Goal: Task Accomplishment & Management: Manage account settings

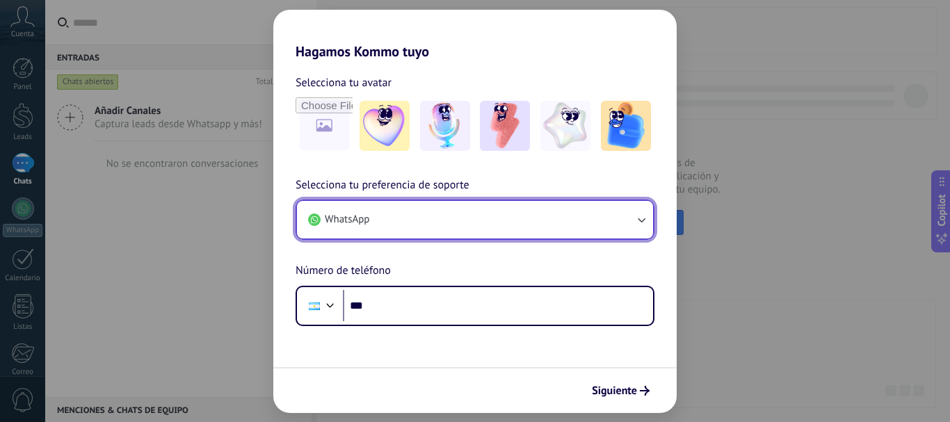
click at [542, 227] on button "WhatsApp" at bounding box center [475, 220] width 356 height 38
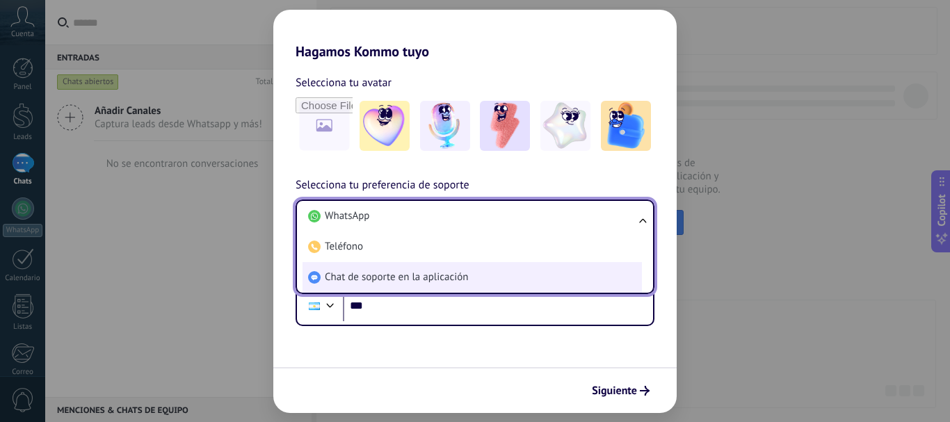
click at [429, 281] on span "Chat de soporte en la aplicación" at bounding box center [396, 278] width 143 height 14
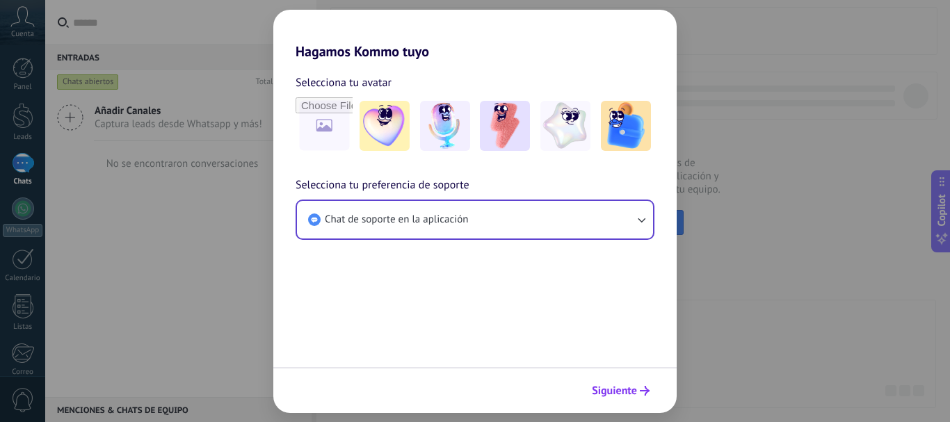
click at [627, 386] on span "Siguiente" at bounding box center [614, 391] width 45 height 10
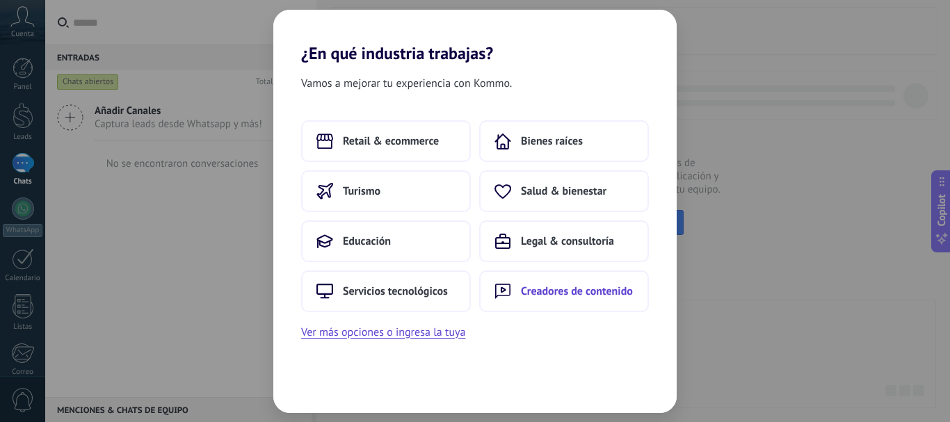
click at [559, 296] on span "Creadores de contenido" at bounding box center [577, 291] width 112 height 14
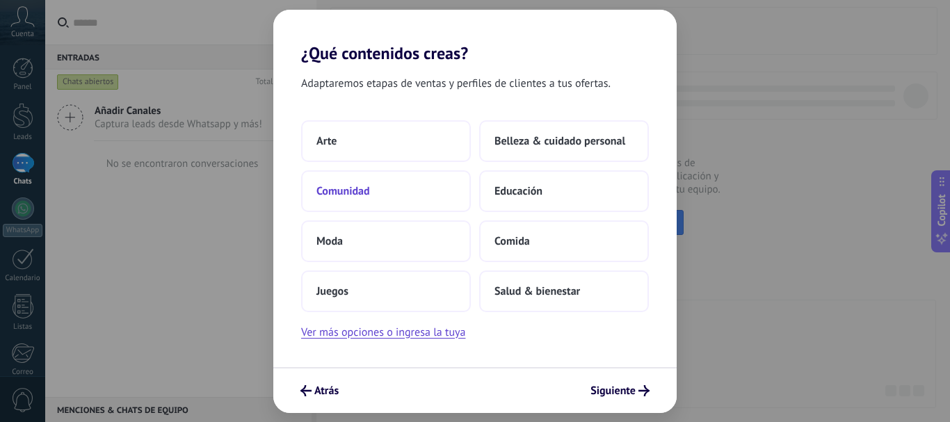
click at [341, 195] on span "Comunidad" at bounding box center [343, 191] width 54 height 14
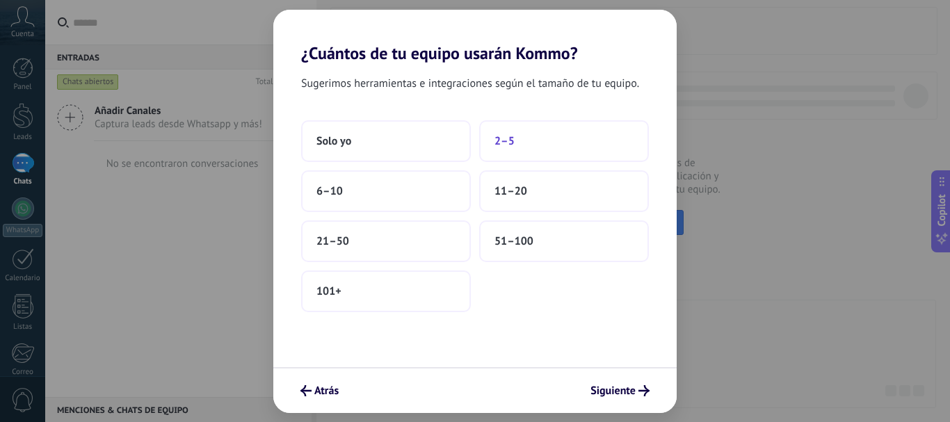
click at [534, 142] on button "2–5" at bounding box center [564, 141] width 170 height 42
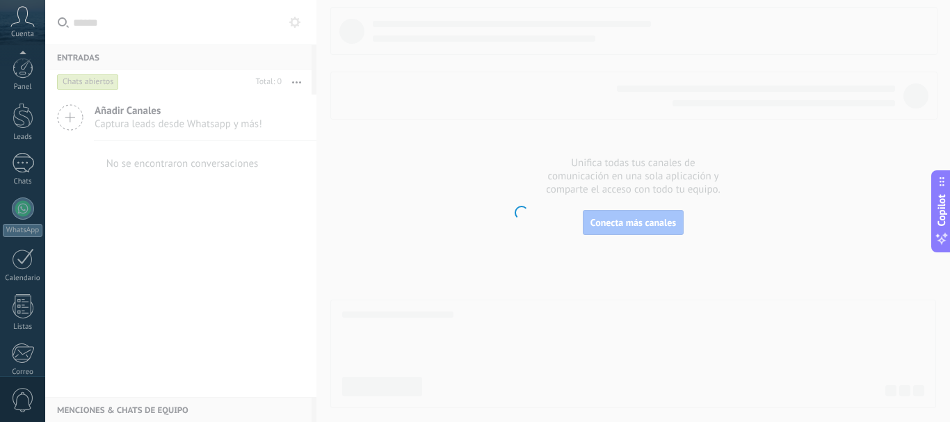
scroll to position [157, 0]
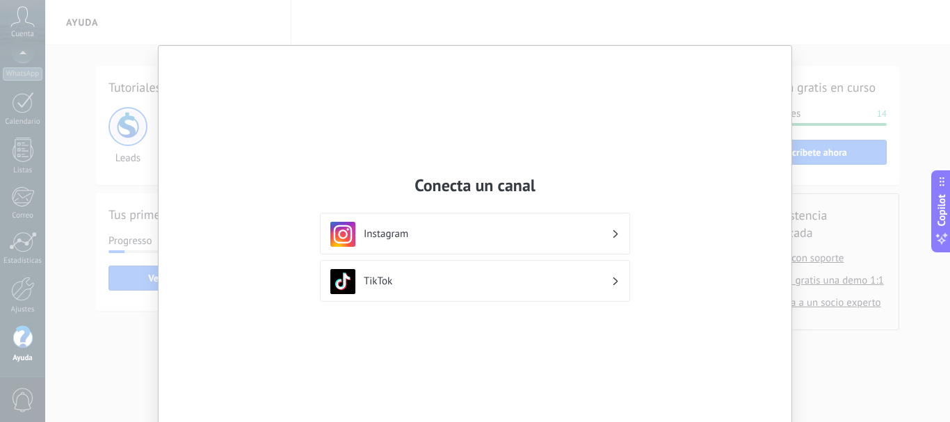
click at [840, 77] on div "Conecta un canal Instagram TikTok" at bounding box center [475, 211] width 950 height 422
click at [774, 62] on div "Conecta un canal Instagram TikTok" at bounding box center [475, 241] width 633 height 390
click at [767, 65] on div "Conecta un canal Instagram TikTok" at bounding box center [475, 241] width 633 height 390
click at [92, 56] on div "Conecta un canal Instagram TikTok" at bounding box center [475, 211] width 950 height 422
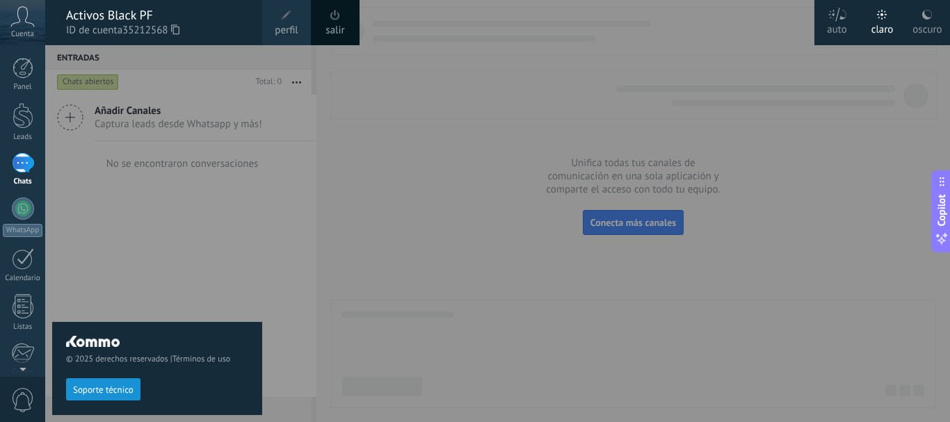
click at [432, 178] on div at bounding box center [520, 211] width 950 height 422
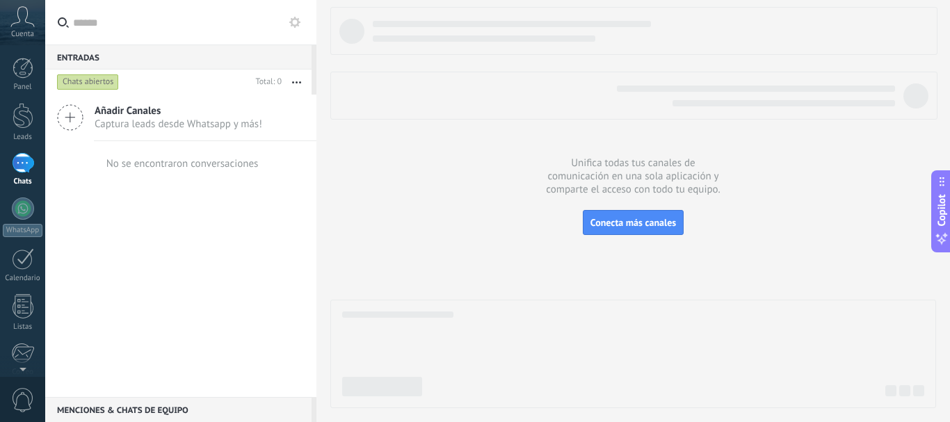
click at [23, 19] on icon at bounding box center [22, 16] width 24 height 21
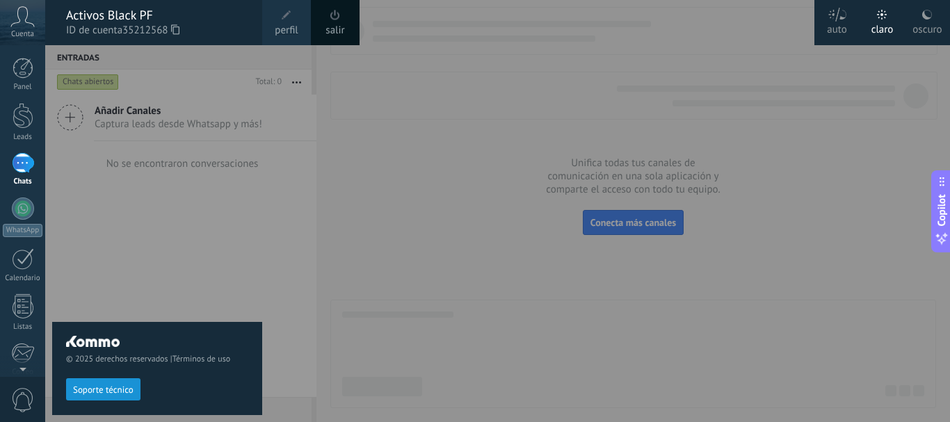
click at [287, 22] on span at bounding box center [286, 15] width 15 height 15
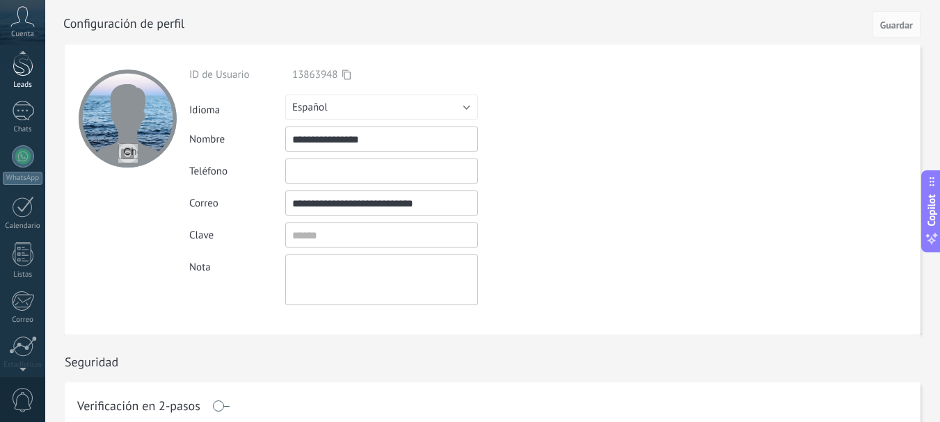
scroll to position [25, 0]
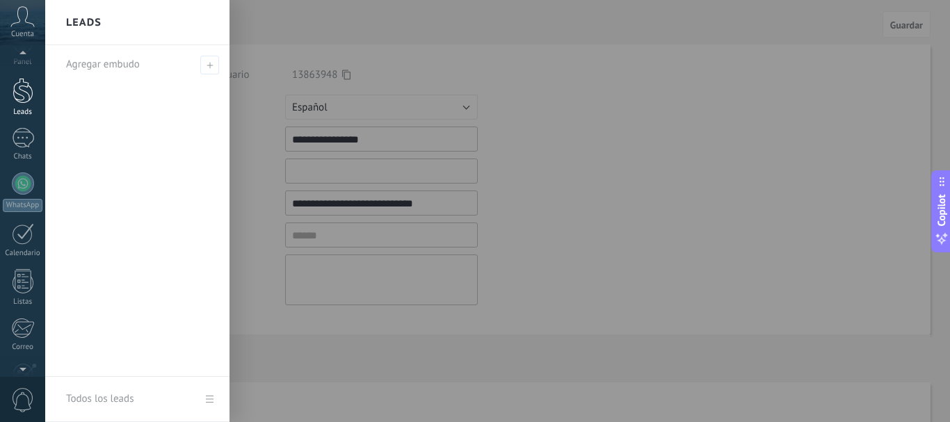
click at [24, 93] on div at bounding box center [23, 91] width 21 height 26
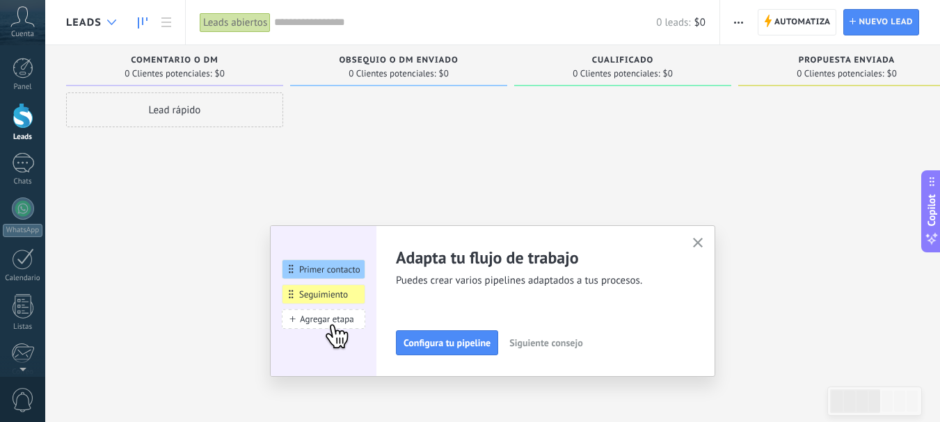
click at [109, 24] on icon at bounding box center [111, 22] width 9 height 6
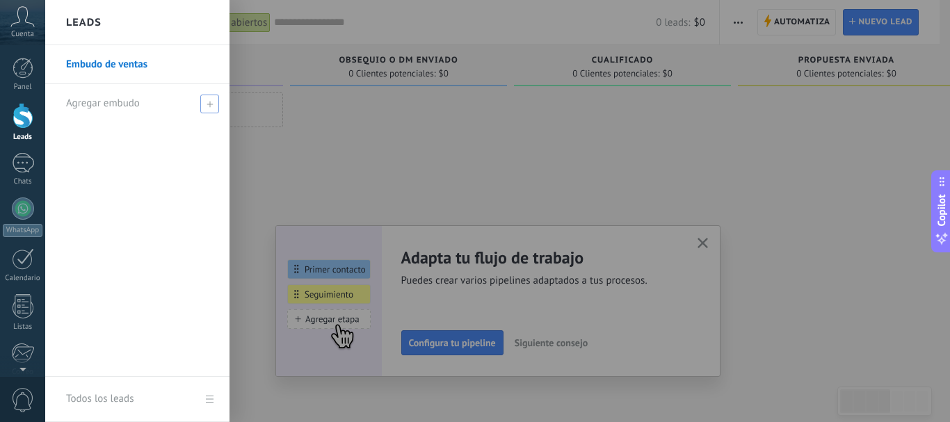
click at [108, 105] on span "Agregar embudo" at bounding box center [103, 103] width 74 height 13
type input "******"
click at [210, 106] on span at bounding box center [211, 104] width 13 height 10
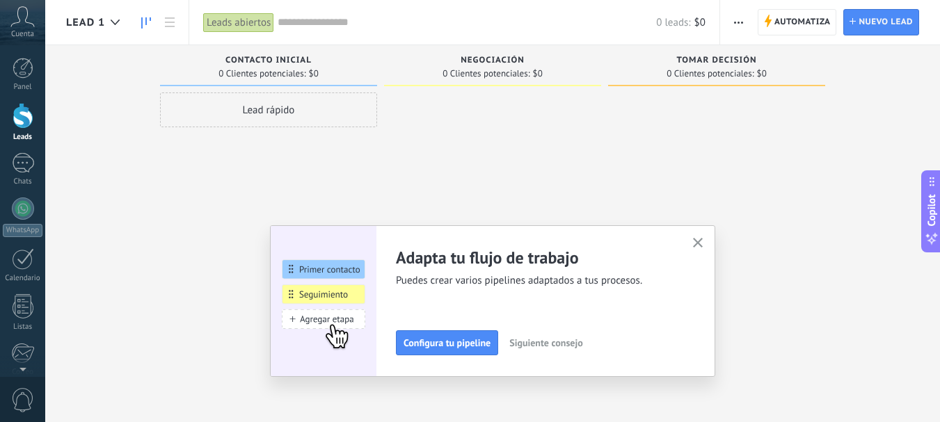
click at [703, 243] on use "button" at bounding box center [698, 243] width 10 height 10
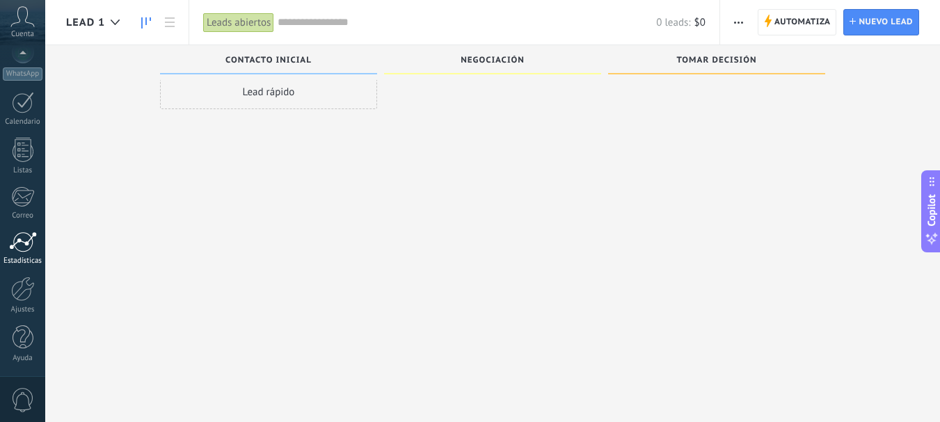
scroll to position [24, 0]
click at [17, 289] on div at bounding box center [23, 289] width 24 height 24
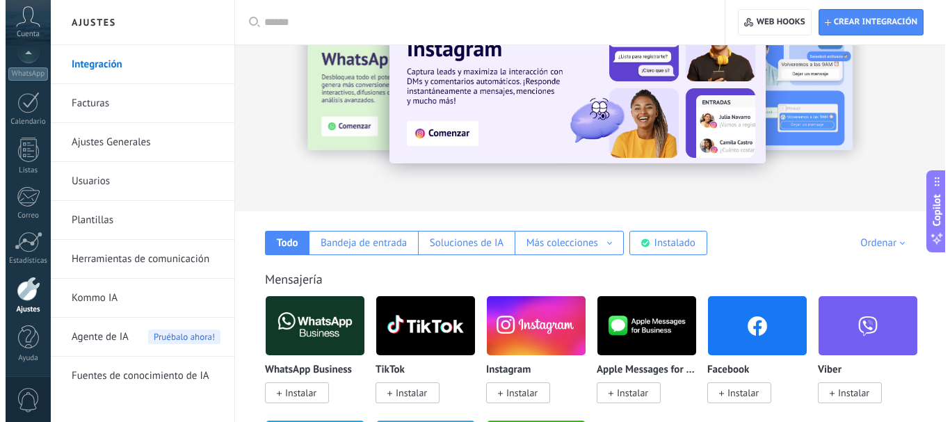
scroll to position [139, 0]
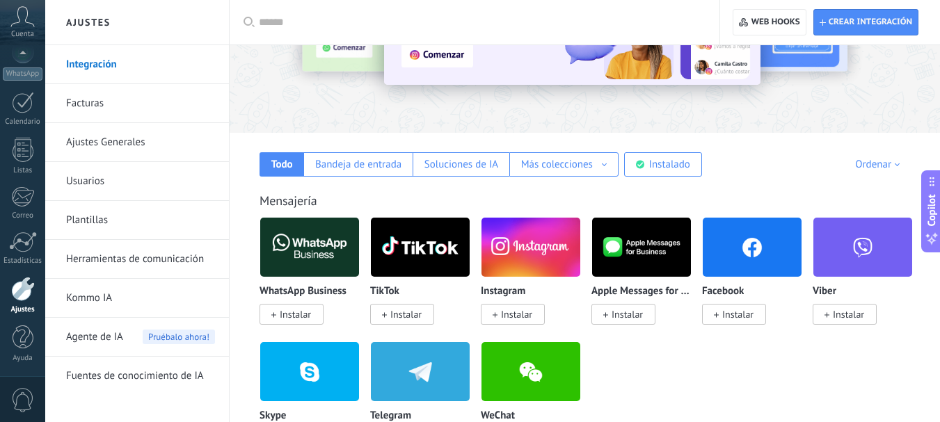
click at [299, 316] on span "Instalar" at bounding box center [295, 314] width 31 height 13
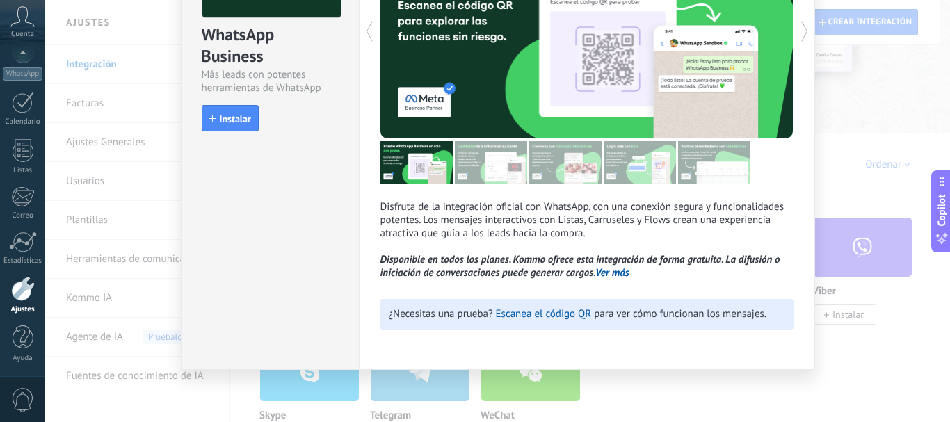
scroll to position [77, 0]
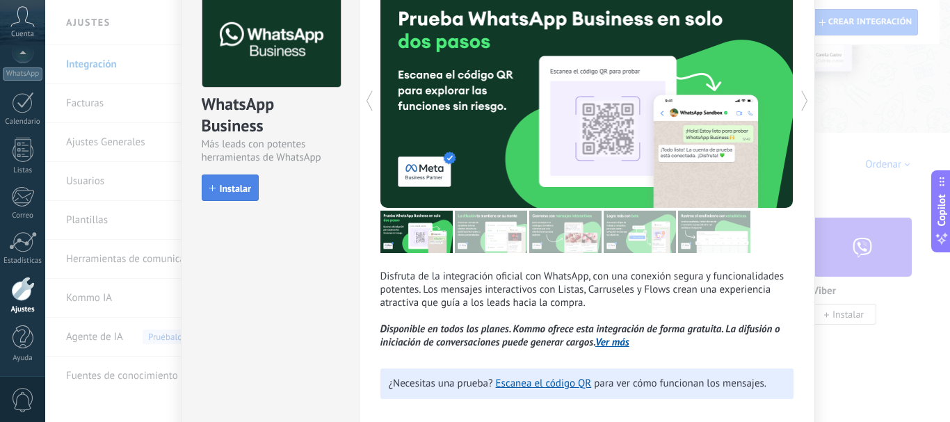
click at [240, 189] on span "Instalar" at bounding box center [235, 189] width 31 height 10
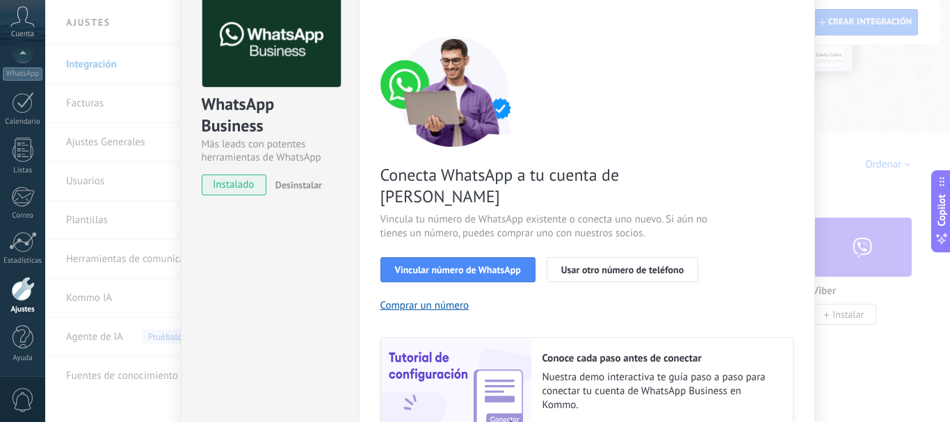
click at [851, 159] on div "WhatsApp Business Más leads con potentes herramientas de WhatsApp instalado Des…" at bounding box center [497, 211] width 905 height 422
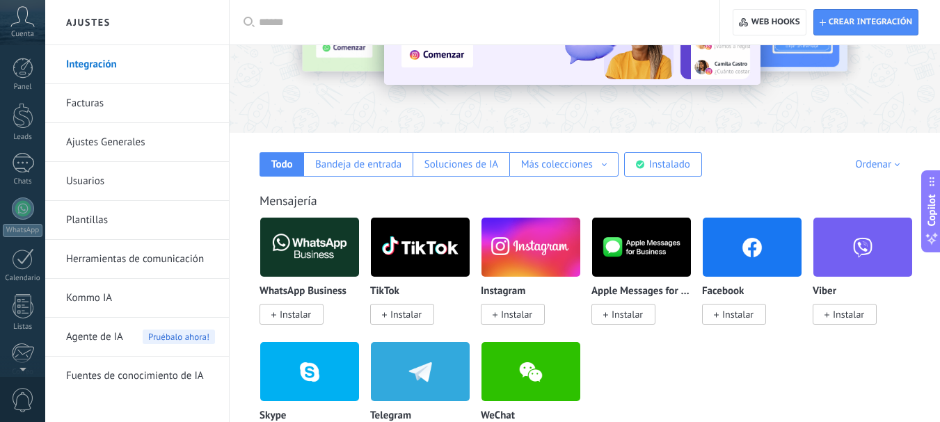
scroll to position [157, 0]
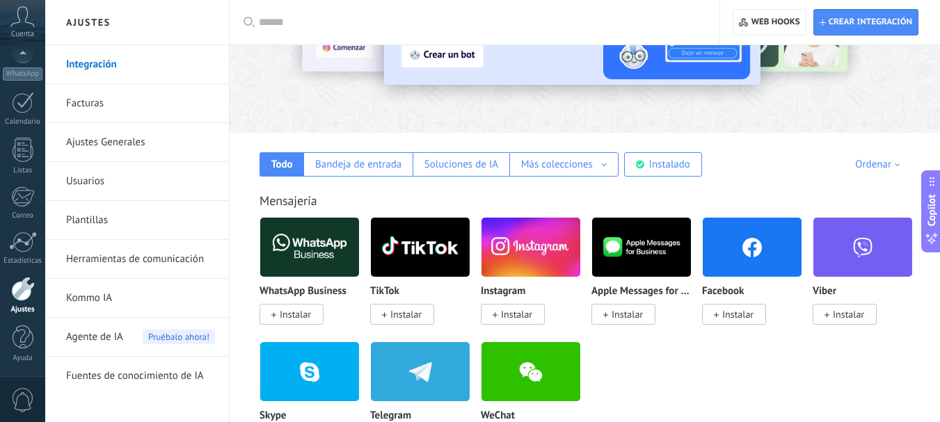
click at [95, 106] on link "Facturas" at bounding box center [140, 103] width 149 height 39
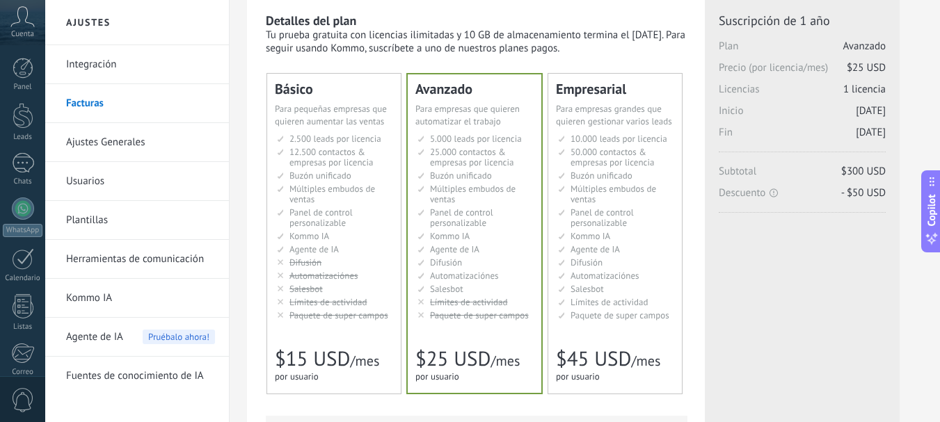
scroll to position [70, 0]
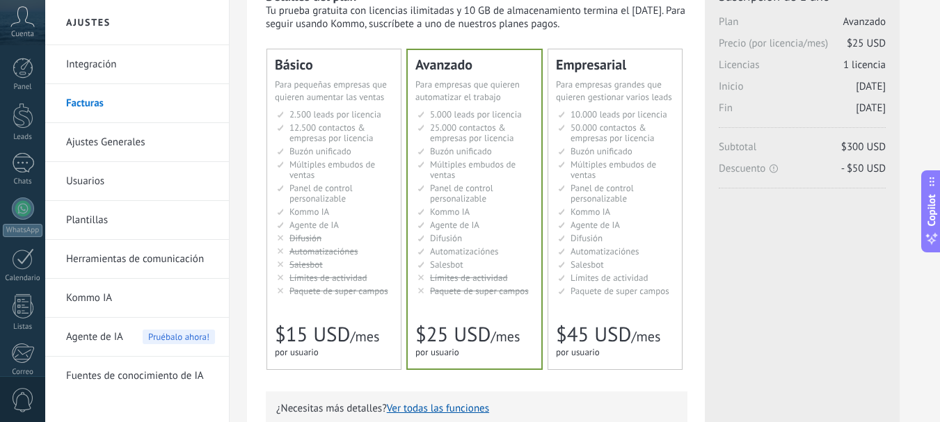
click at [337, 194] on span "Panel de control personalizable" at bounding box center [320, 193] width 63 height 22
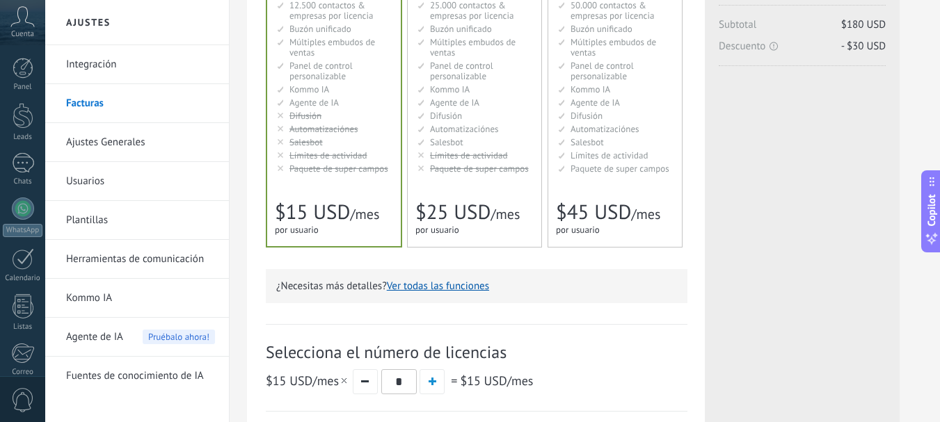
scroll to position [278, 0]
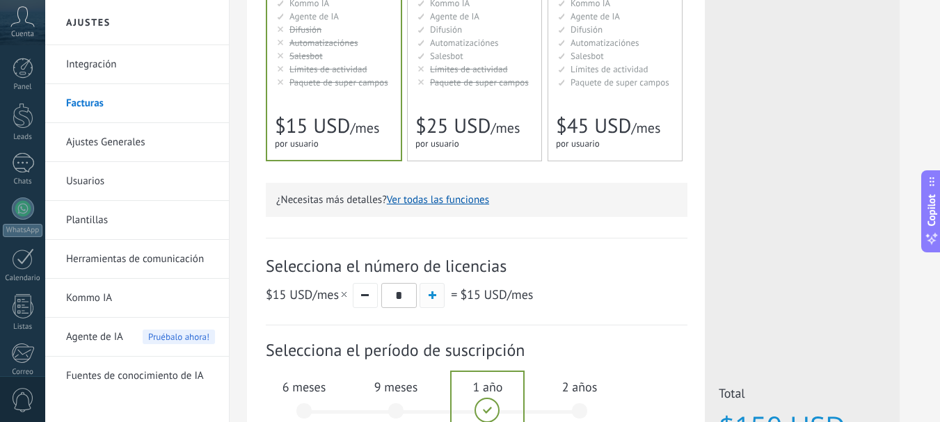
click at [431, 300] on button "button" at bounding box center [431, 295] width 25 height 25
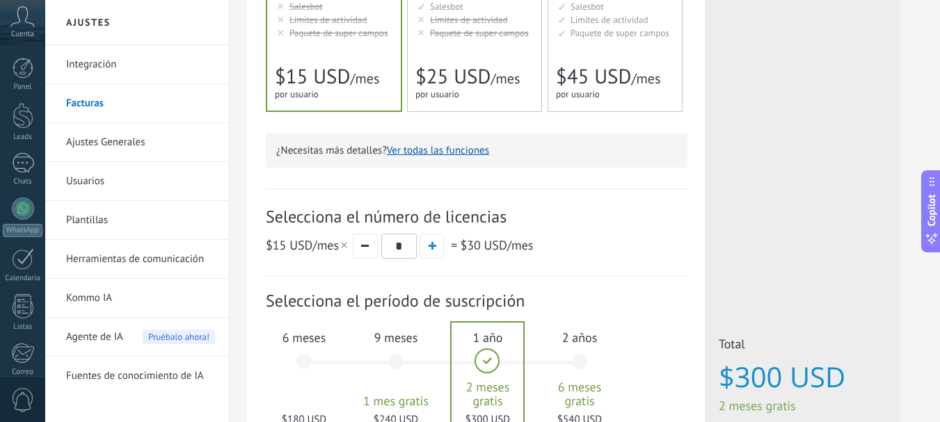
scroll to position [417, 0]
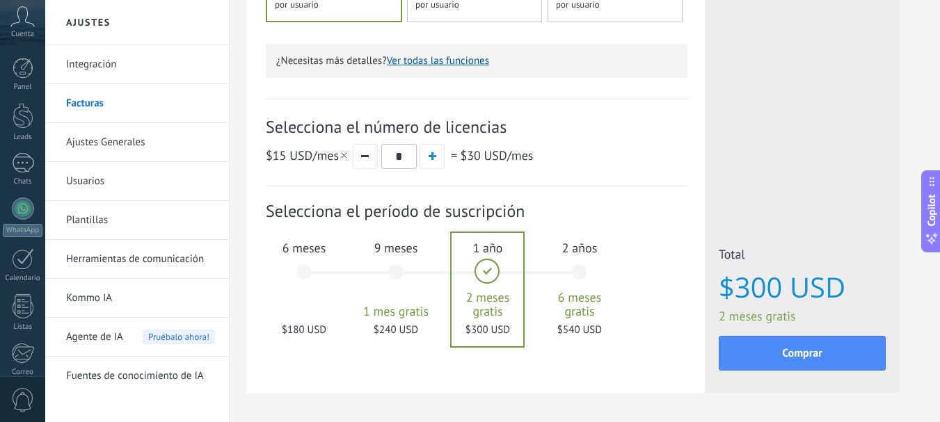
click at [302, 262] on div "6 meses $180 USD" at bounding box center [303, 279] width 75 height 98
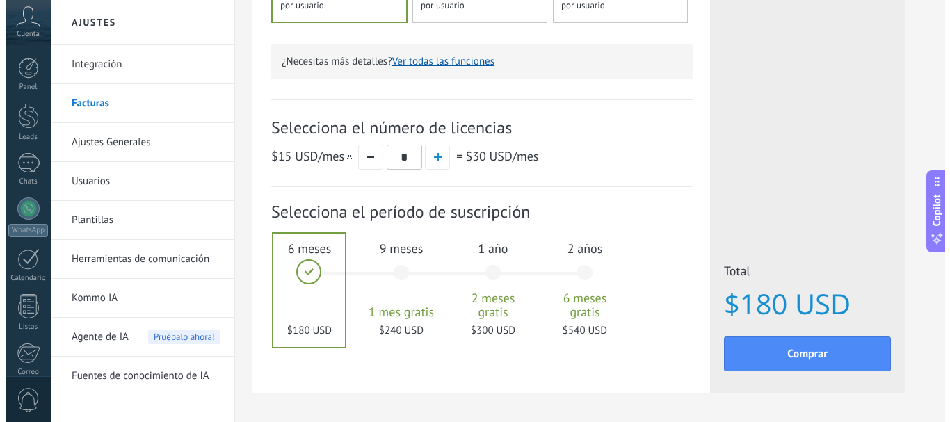
scroll to position [469, 0]
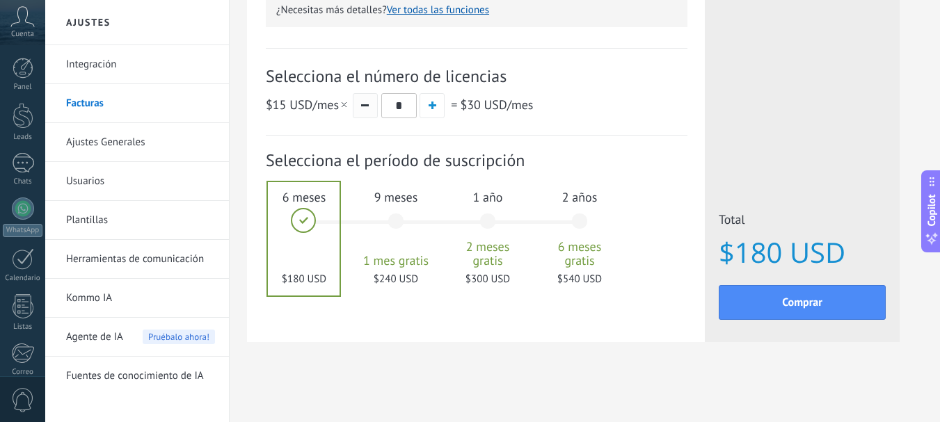
click at [360, 111] on button "button" at bounding box center [365, 105] width 25 height 25
type input "*"
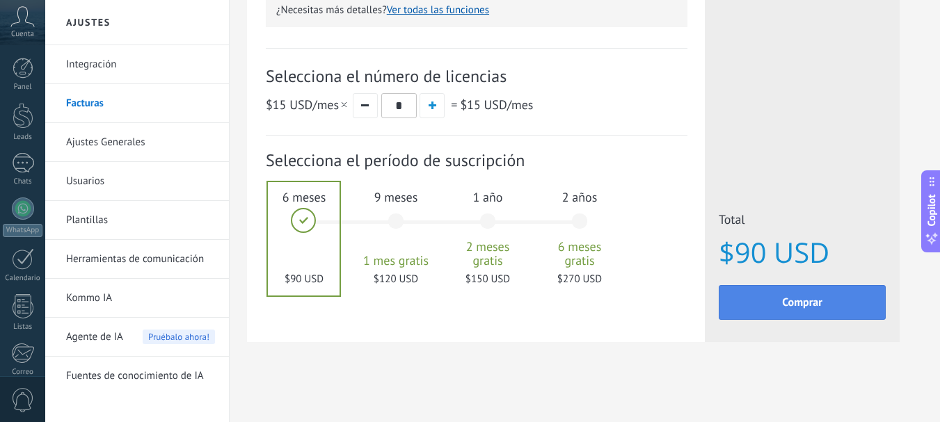
click at [829, 310] on button "Comprar" at bounding box center [802, 302] width 167 height 35
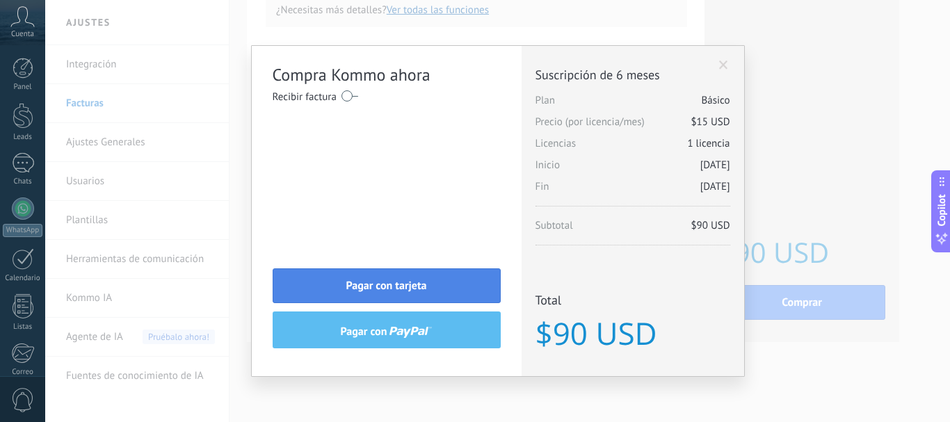
click at [419, 287] on span "Pagar con tarjeta" at bounding box center [386, 286] width 81 height 10
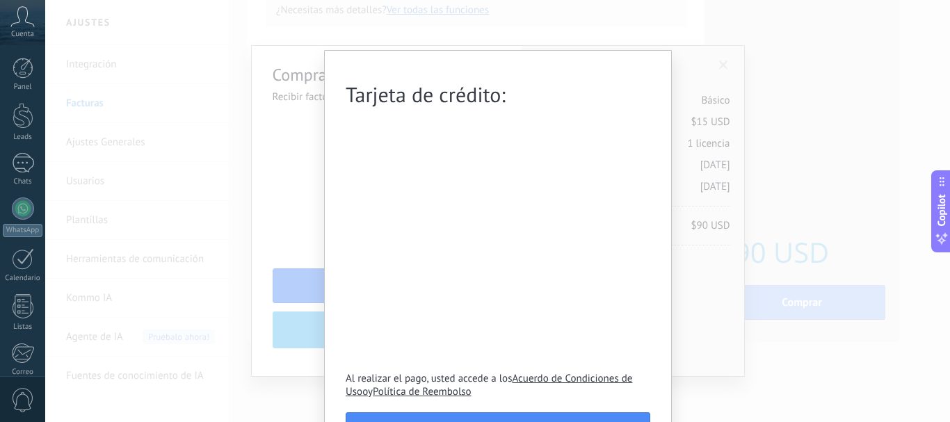
scroll to position [49, 0]
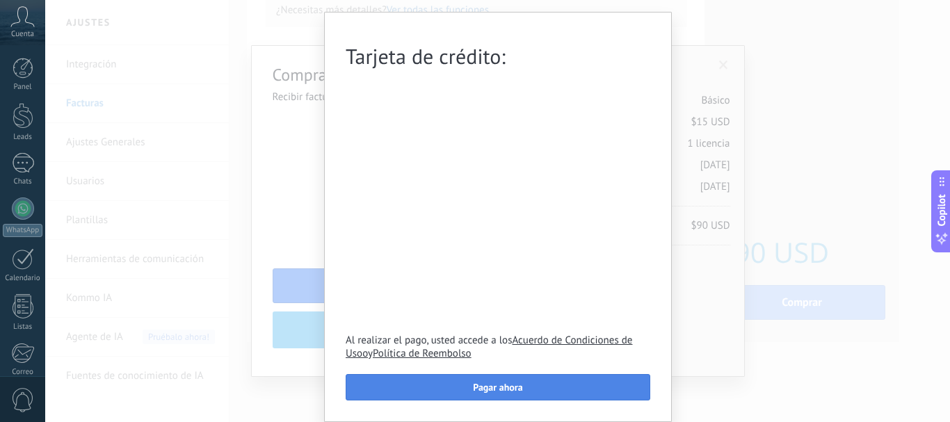
click at [516, 390] on span "Pagar ahora" at bounding box center [497, 388] width 49 height 10
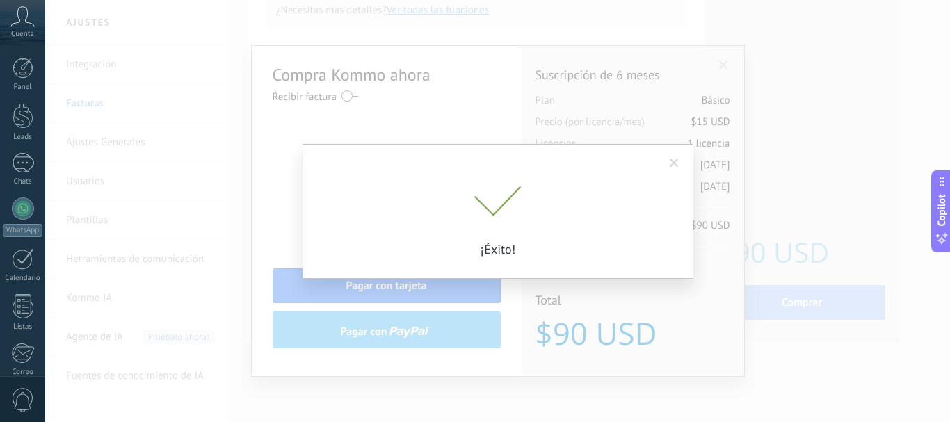
scroll to position [0, 0]
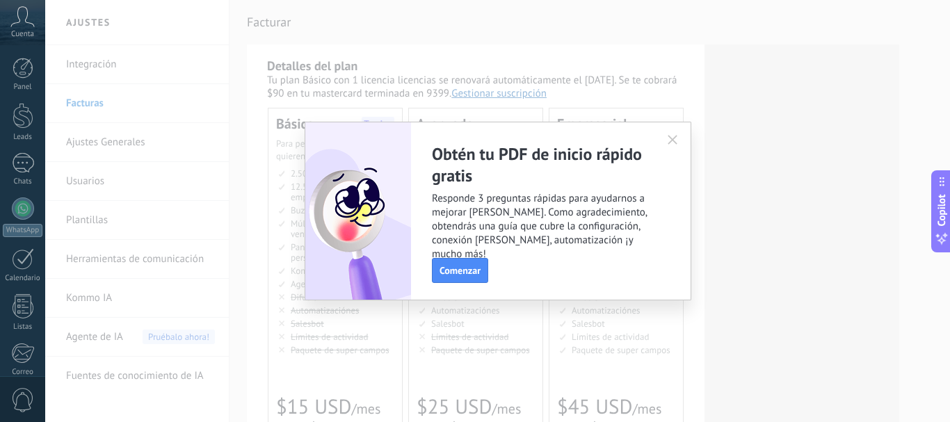
click at [673, 134] on button "button" at bounding box center [673, 139] width 22 height 21
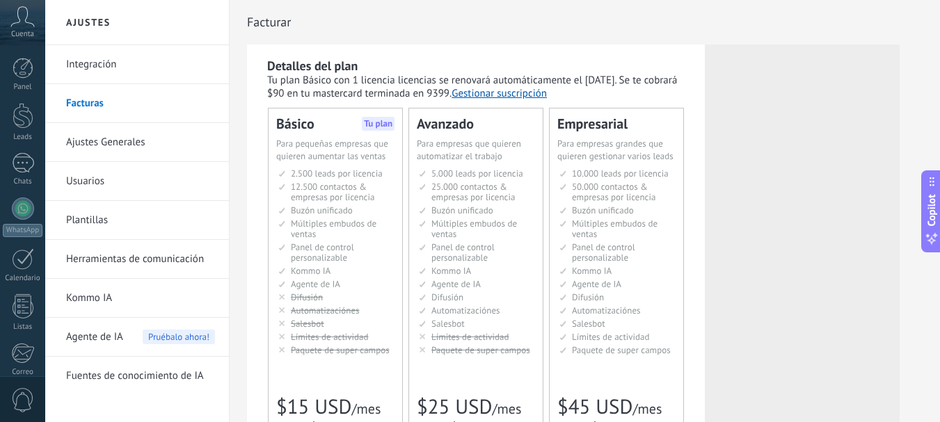
click at [547, 93] on button "Gestionar suscripción" at bounding box center [498, 93] width 95 height 13
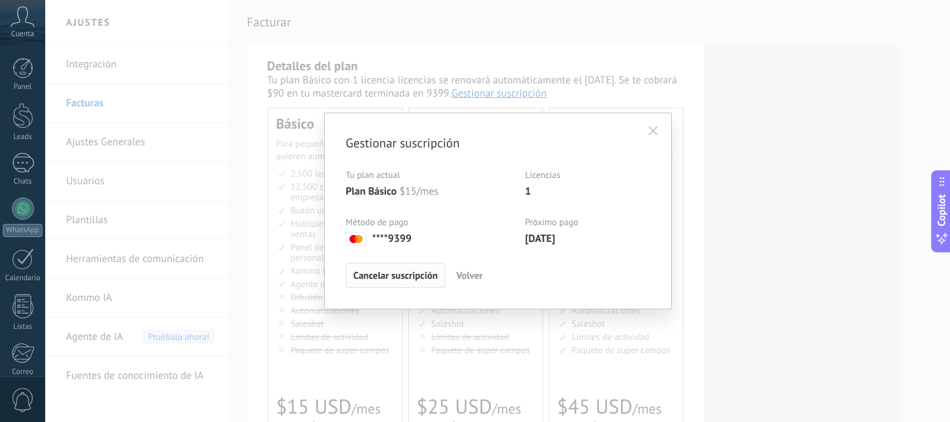
click at [387, 280] on span "Cancelar suscripción" at bounding box center [395, 276] width 84 height 10
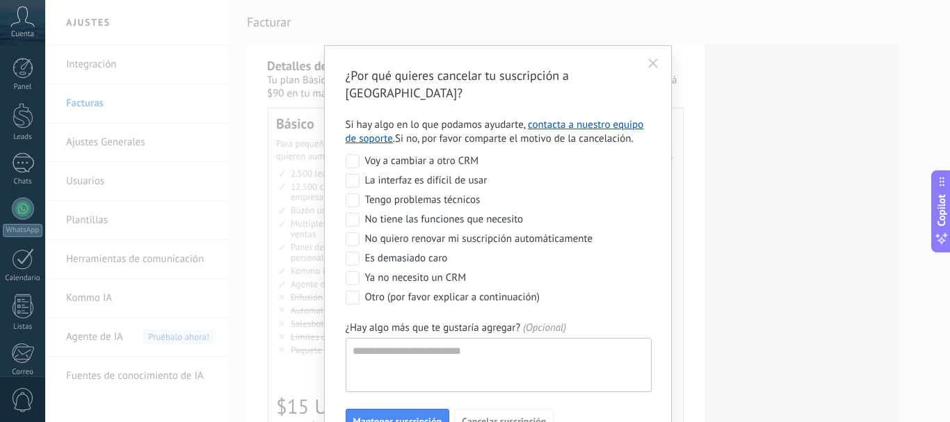
click at [411, 232] on div "No quiero renovar mi suscripción automáticamente" at bounding box center [479, 239] width 228 height 14
click at [532, 417] on span "Cancelar suscripción" at bounding box center [504, 422] width 84 height 10
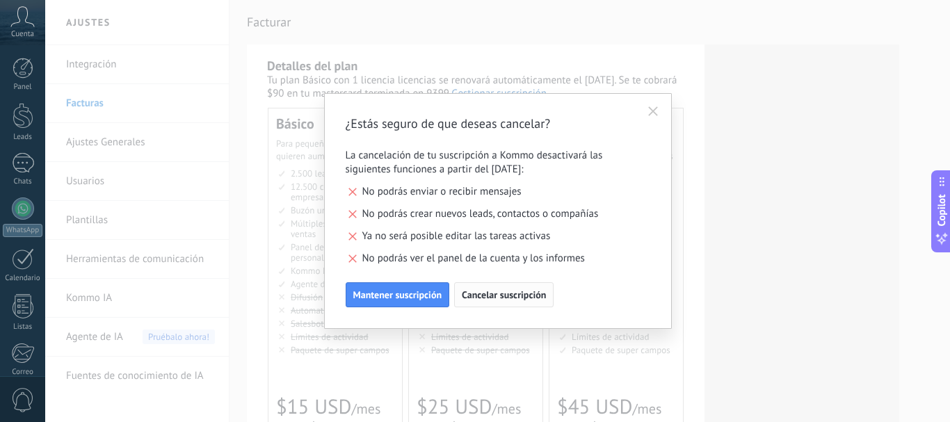
click at [502, 299] on span "Cancelar suscripción" at bounding box center [504, 295] width 84 height 10
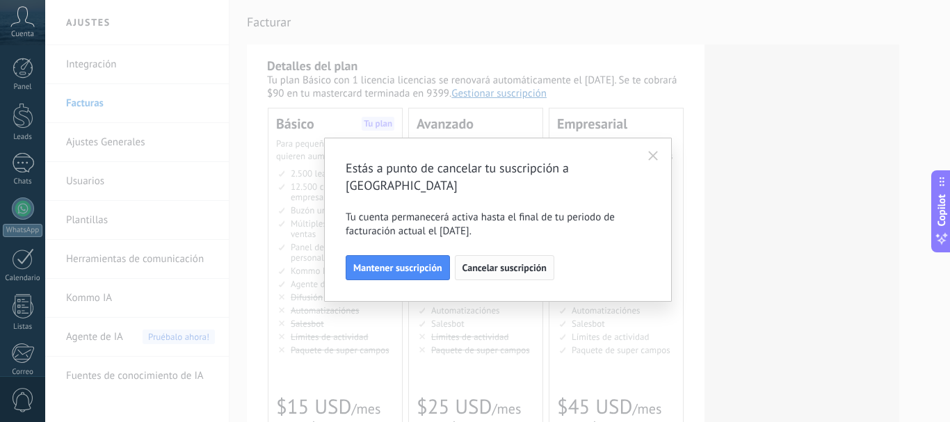
click at [521, 263] on span "Cancelar suscripción" at bounding box center [505, 268] width 84 height 10
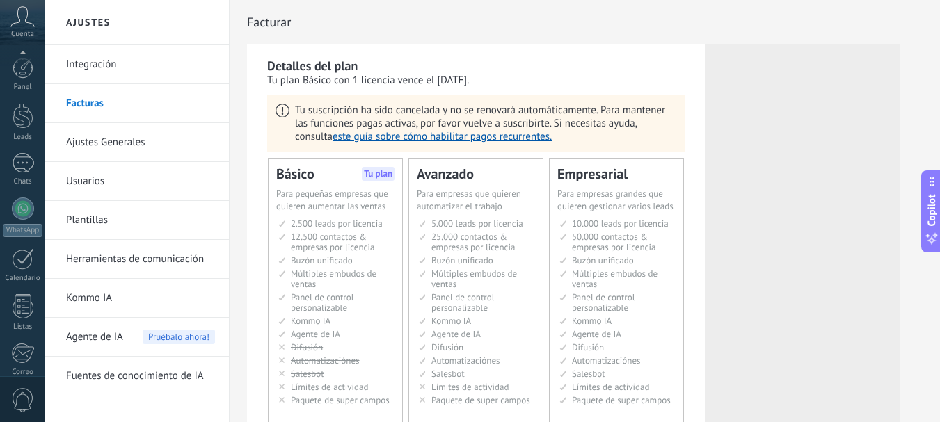
scroll to position [157, 0]
click at [25, 18] on icon at bounding box center [22, 16] width 24 height 21
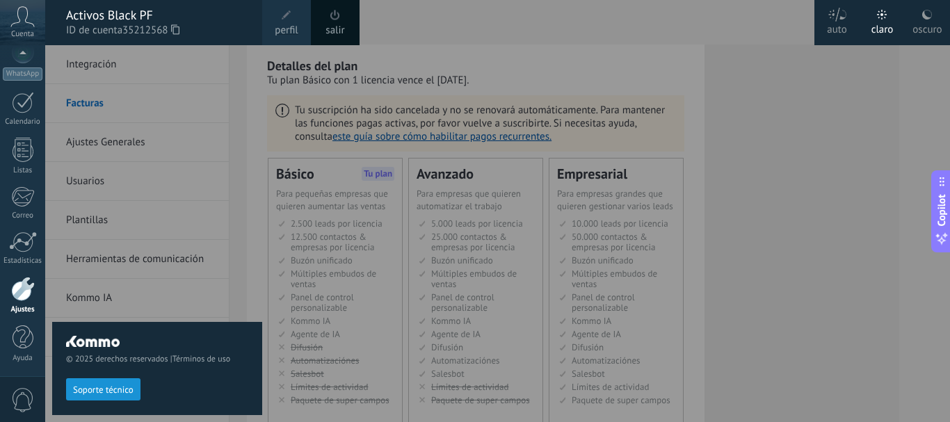
click at [343, 17] on div "salir" at bounding box center [335, 22] width 49 height 45
